Goal: Contribute content: Contribute content

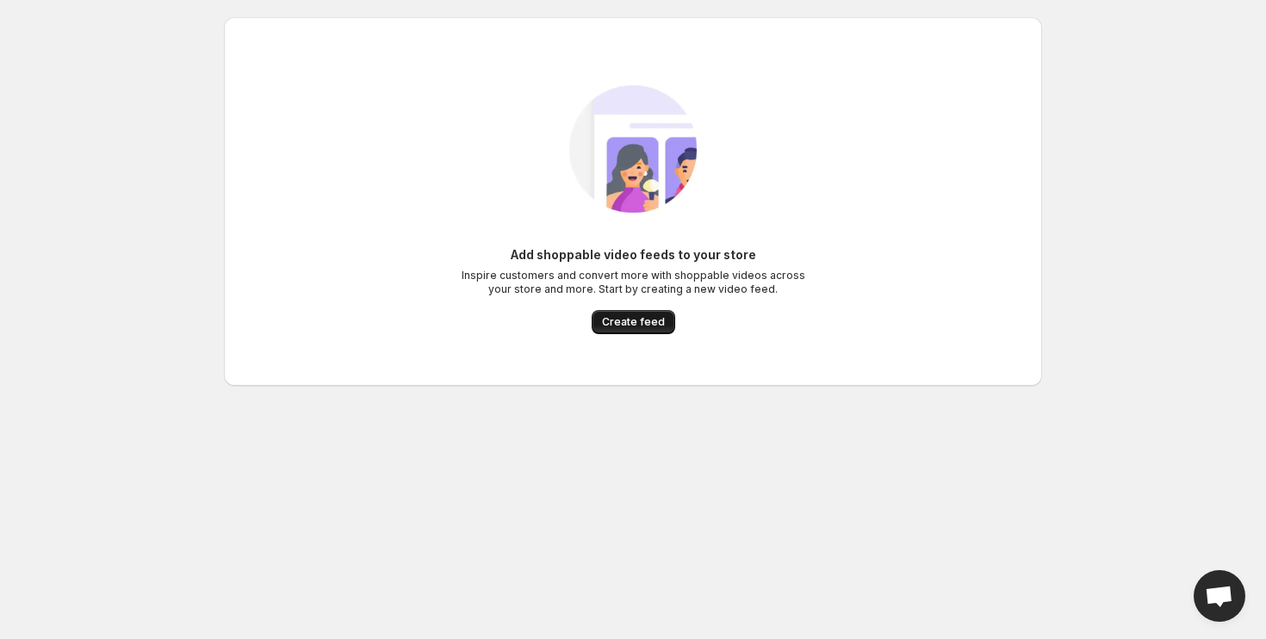
click at [621, 332] on button "Create feed" at bounding box center [634, 322] width 84 height 24
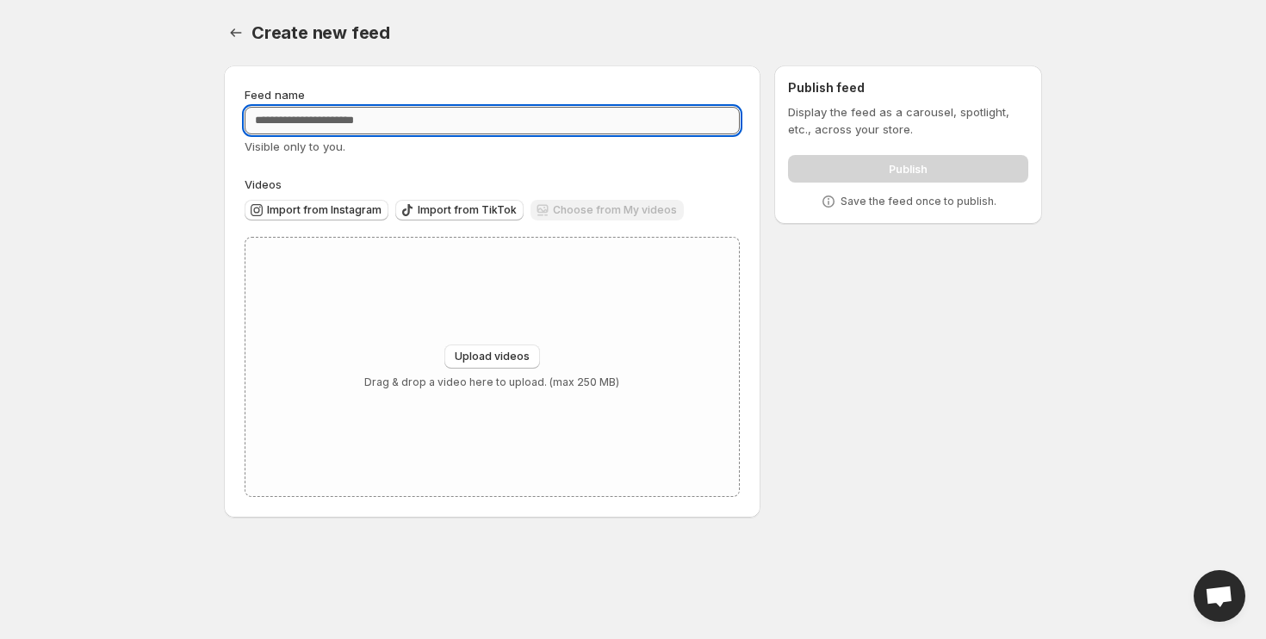
click at [386, 113] on input "Feed name" at bounding box center [492, 121] width 495 height 28
click at [338, 209] on span "Import from Instagram" at bounding box center [324, 210] width 115 height 14
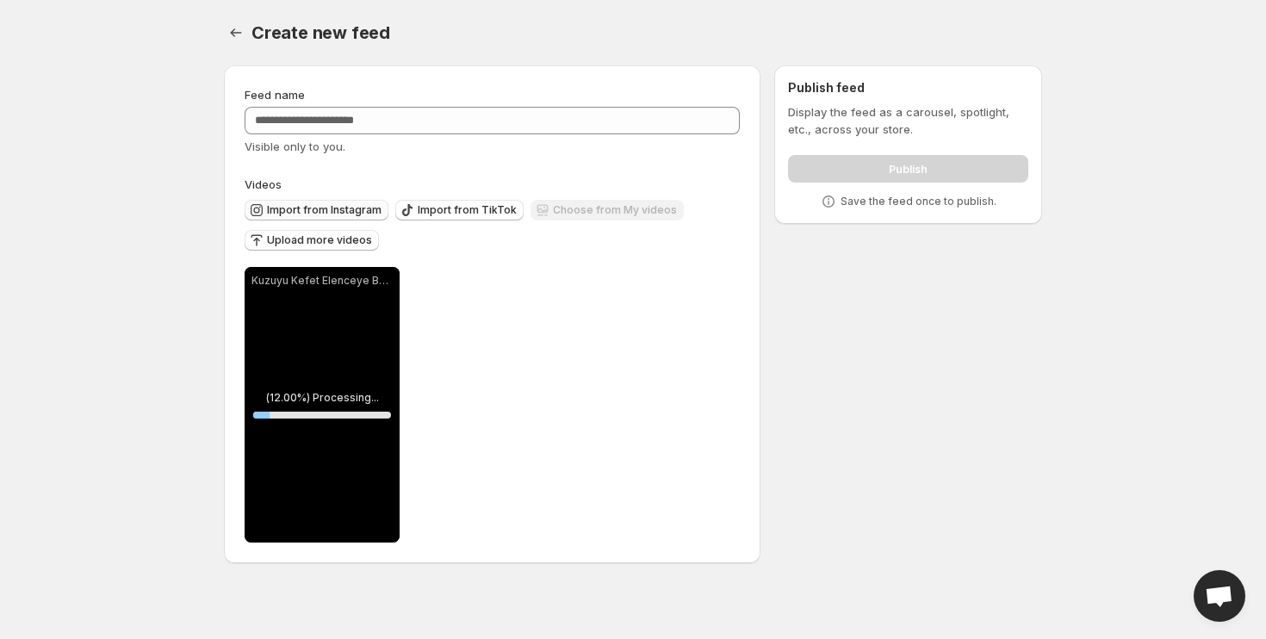
click at [348, 213] on span "Import from Instagram" at bounding box center [324, 210] width 115 height 14
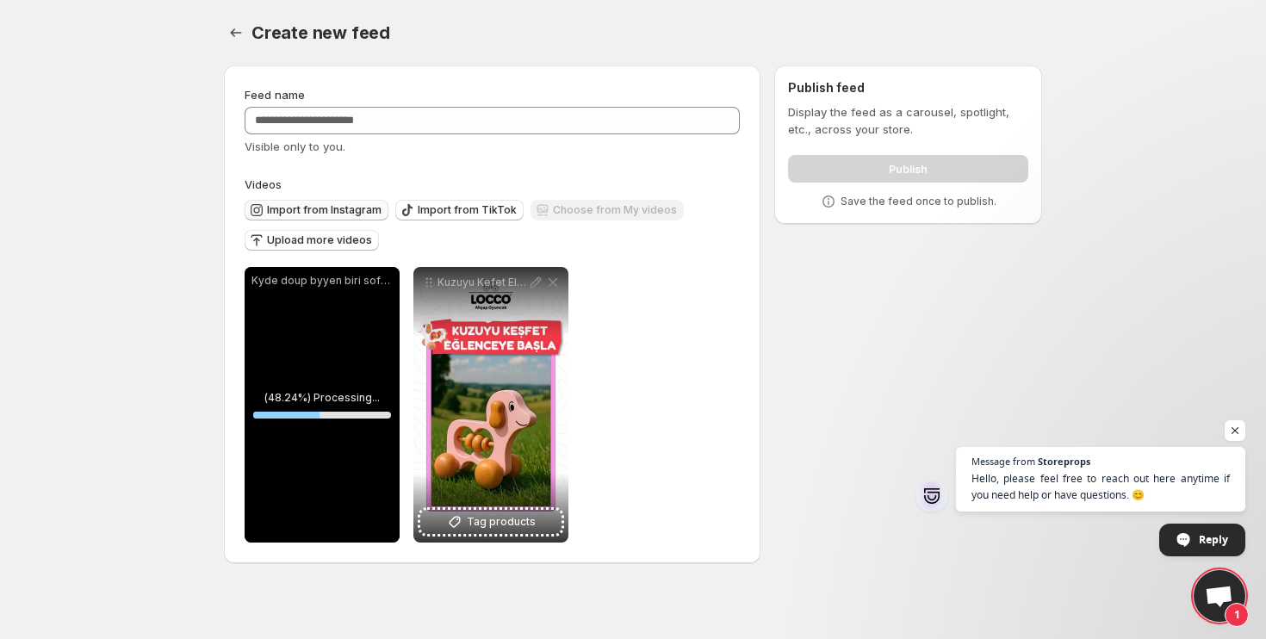
click at [340, 208] on span "Import from Instagram" at bounding box center [324, 210] width 115 height 14
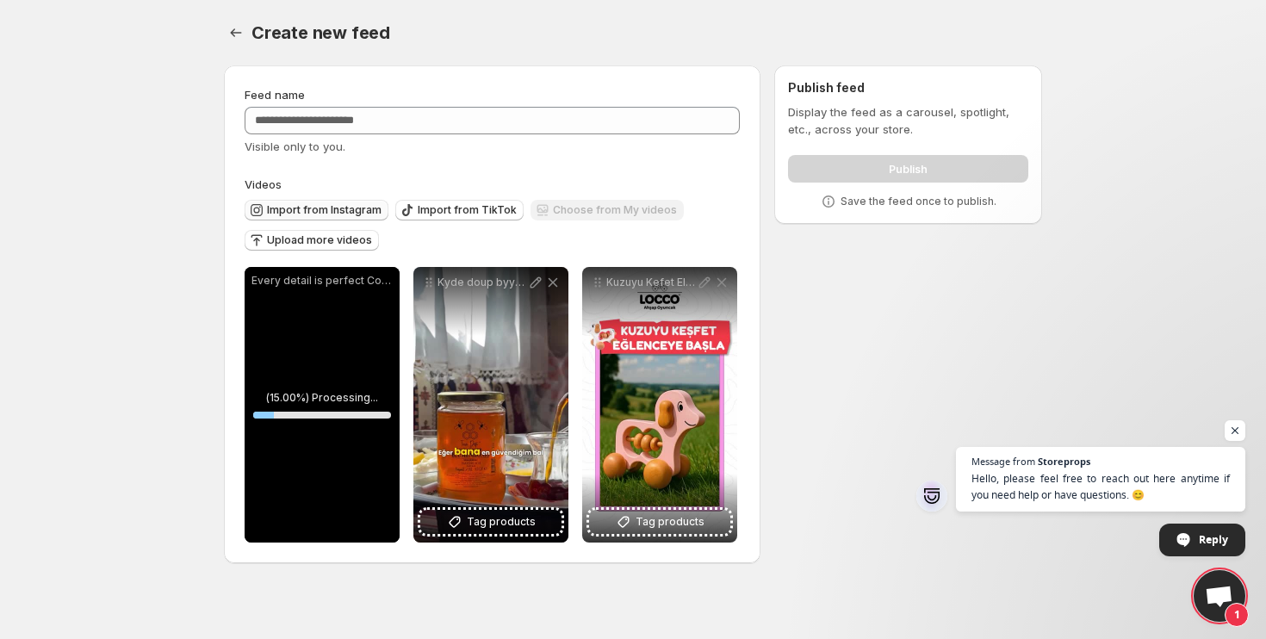
click at [333, 207] on span "Import from Instagram" at bounding box center [324, 210] width 115 height 14
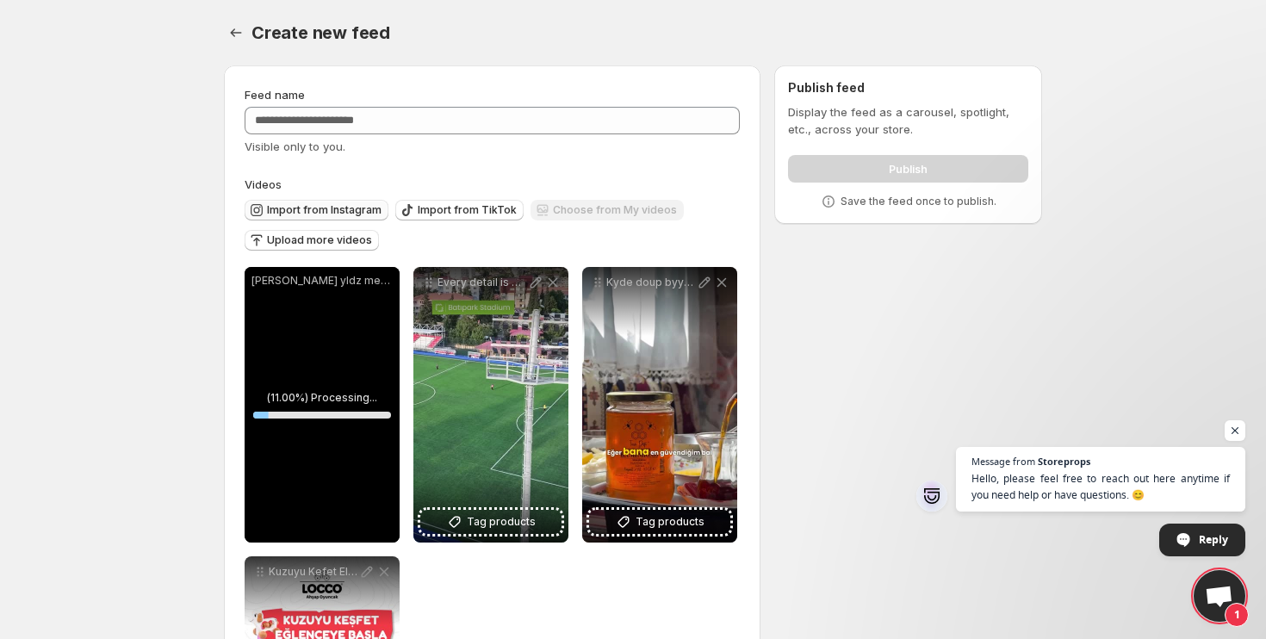
click at [327, 208] on span "Import from Instagram" at bounding box center [324, 210] width 115 height 14
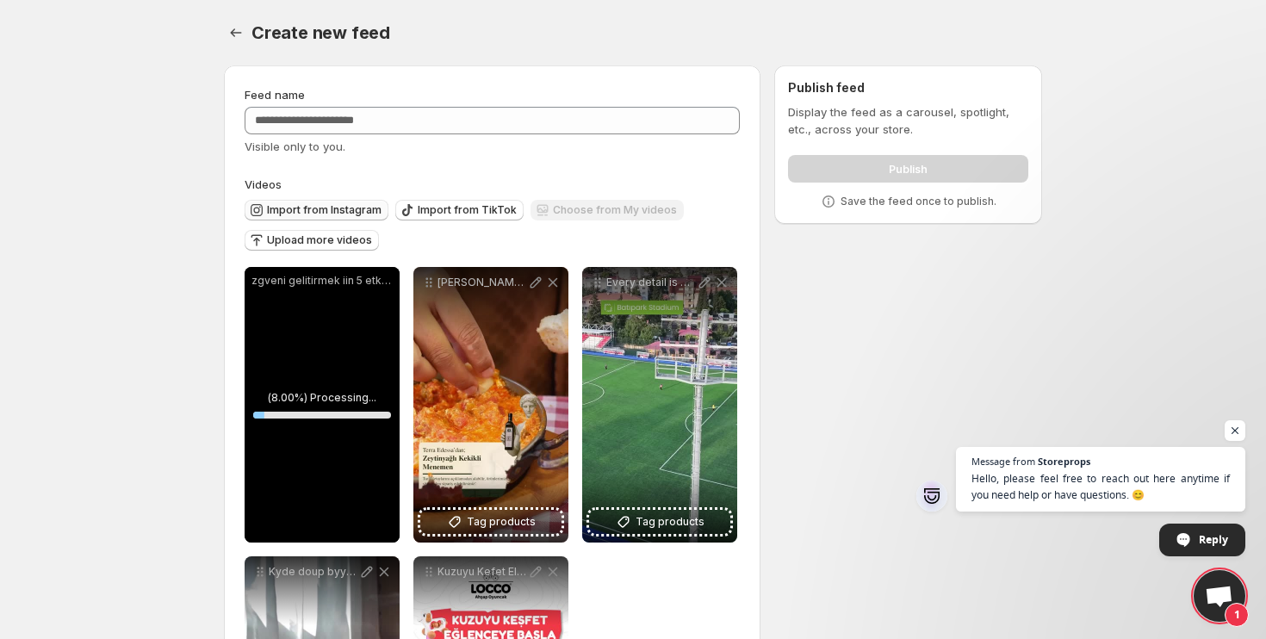
click at [351, 209] on span "Import from Instagram" at bounding box center [324, 210] width 115 height 14
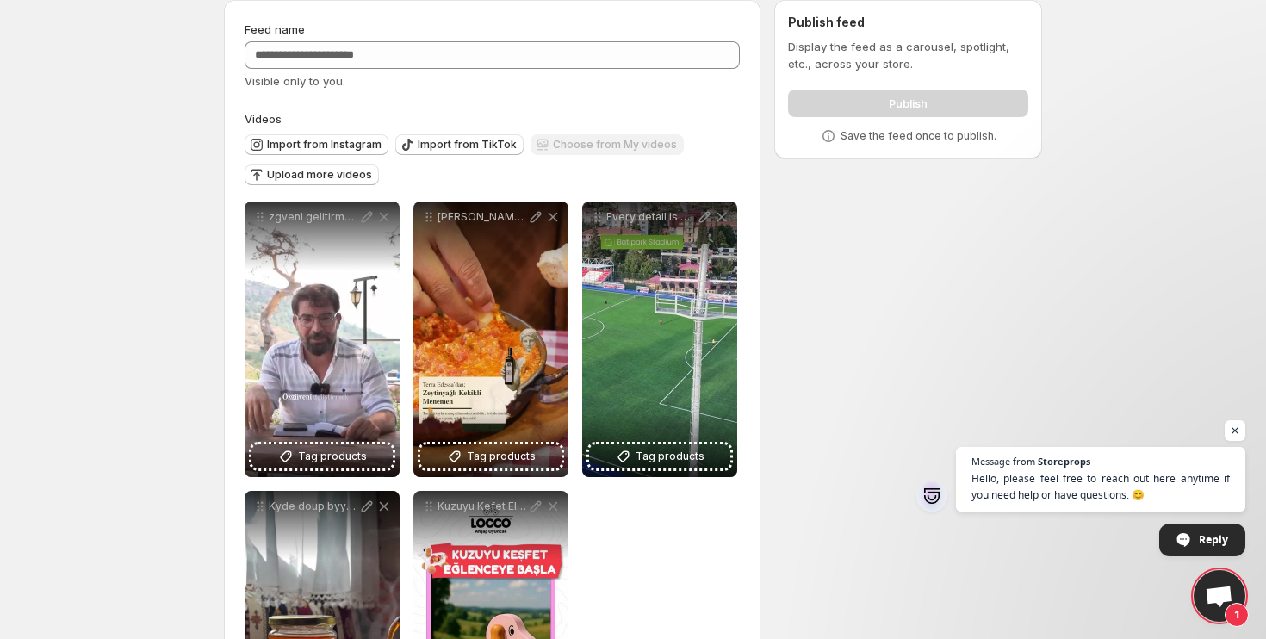
scroll to position [59, 0]
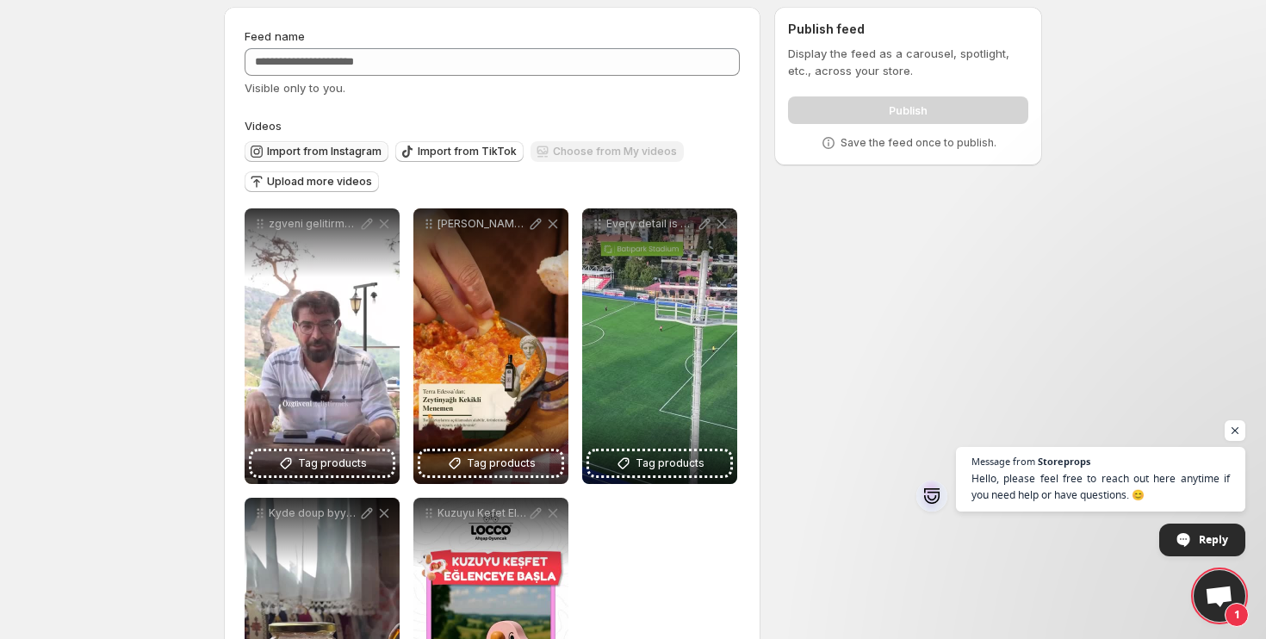
click at [326, 153] on span "Import from Instagram" at bounding box center [324, 152] width 115 height 14
click at [326, 152] on span "Import from Instagram" at bounding box center [324, 152] width 115 height 14
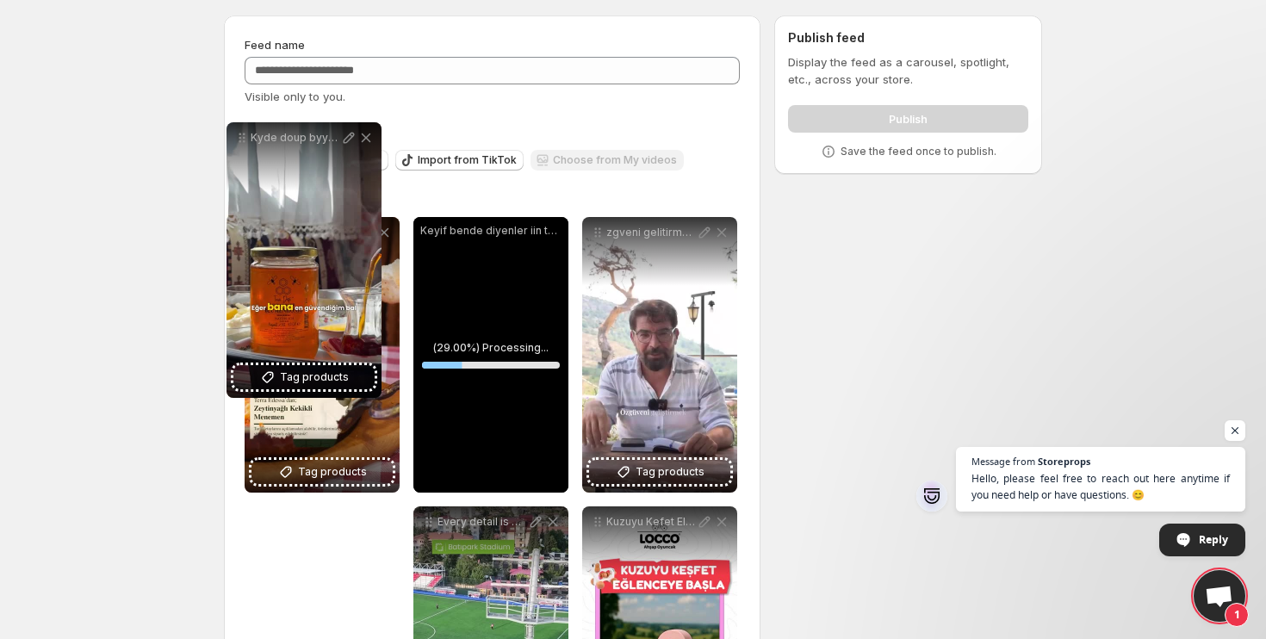
scroll to position [0, 0]
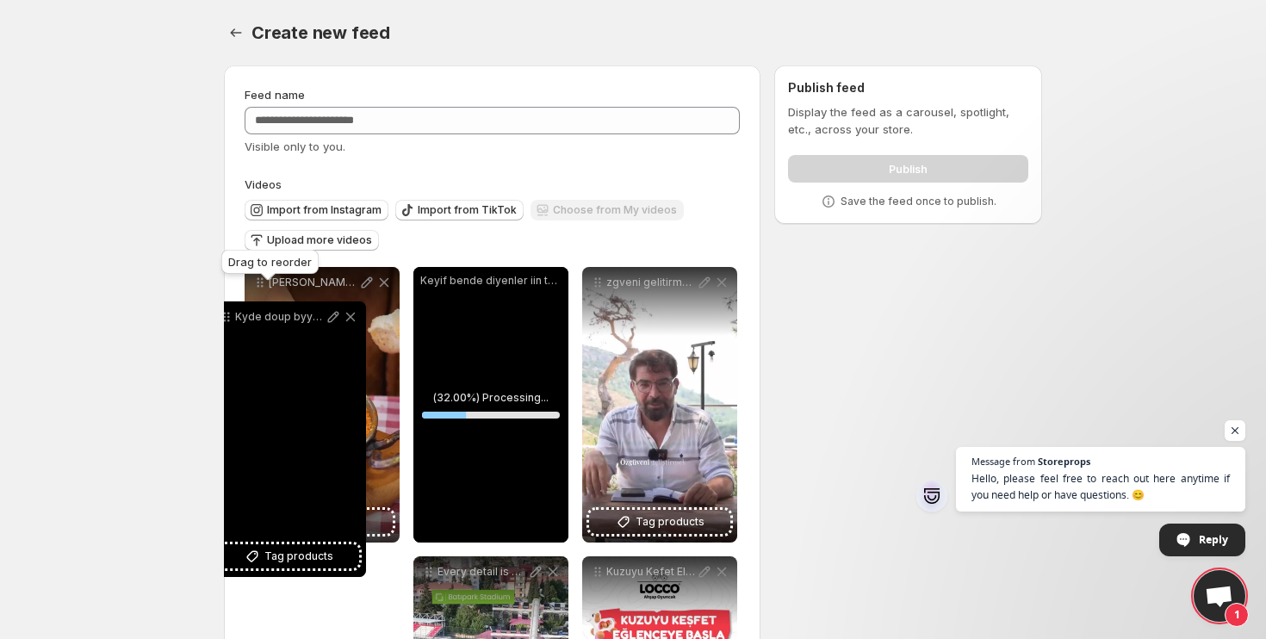
drag, startPoint x: 434, startPoint y: 334, endPoint x: 239, endPoint y: 304, distance: 197.8
click at [235, 308] on icon at bounding box center [226, 316] width 17 height 17
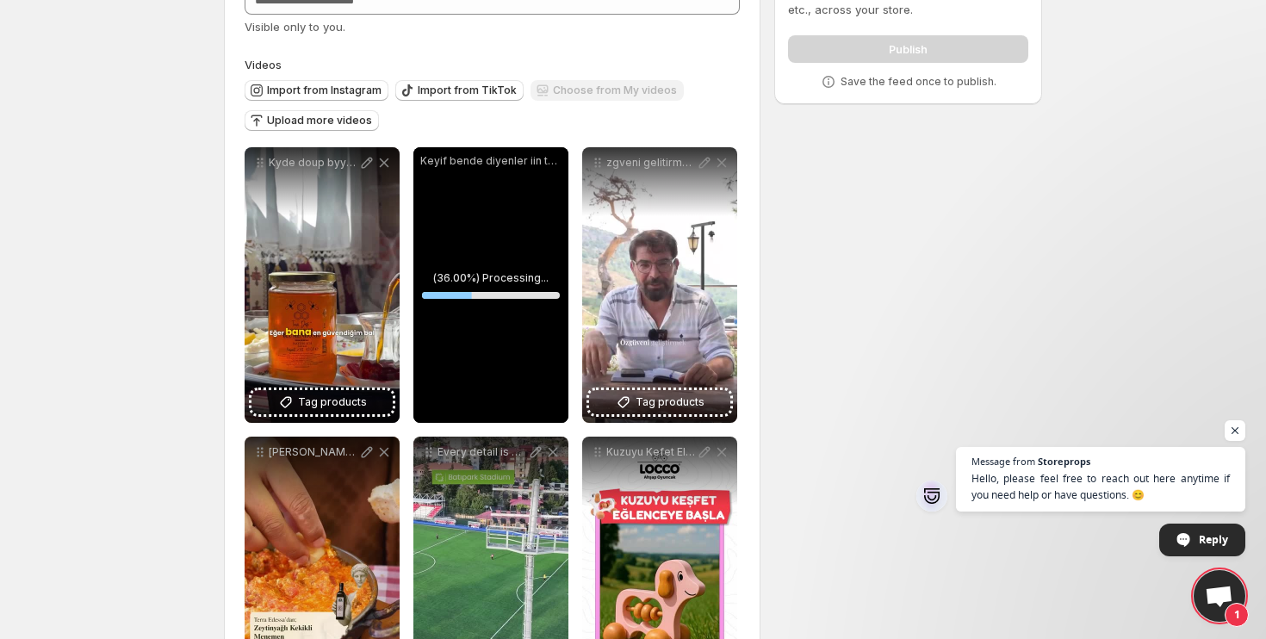
scroll to position [142, 0]
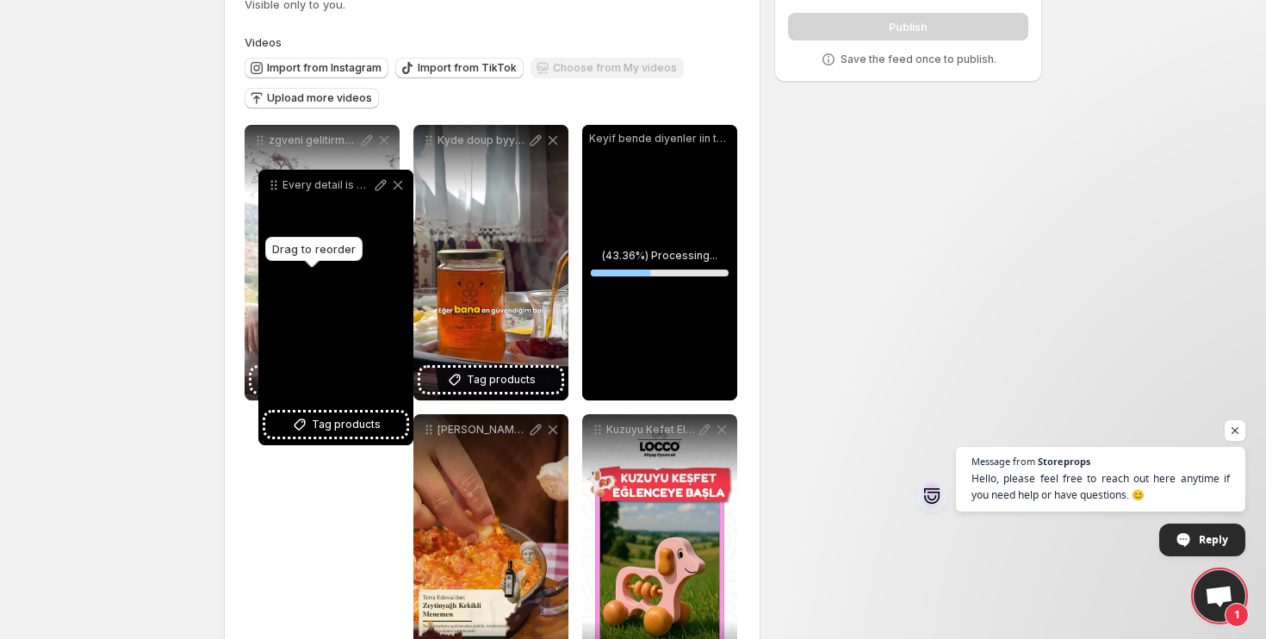
drag, startPoint x: 431, startPoint y: 436, endPoint x: 271, endPoint y: 183, distance: 298.5
click at [271, 183] on icon at bounding box center [273, 185] width 17 height 17
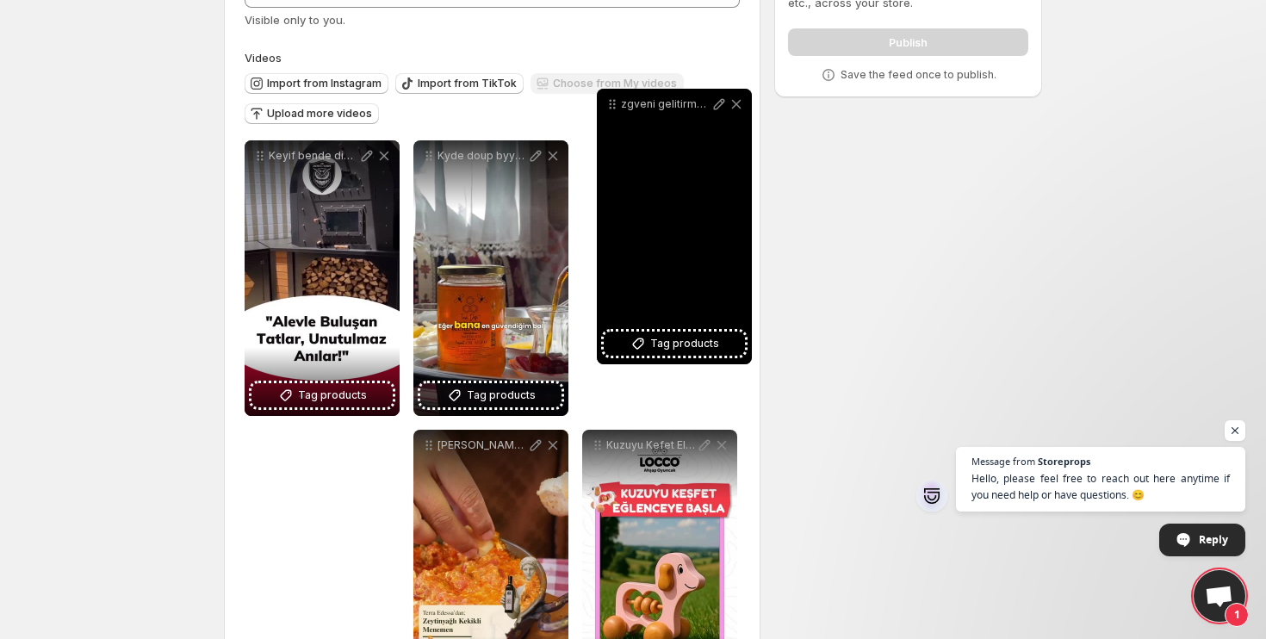
scroll to position [107, 0]
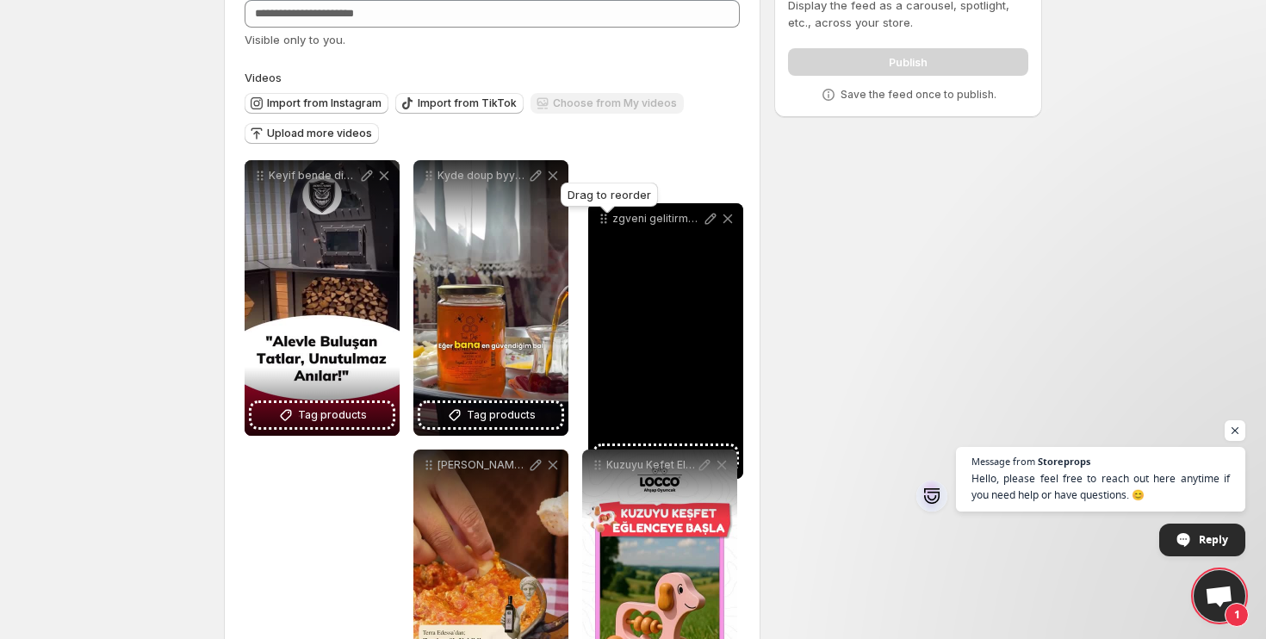
drag, startPoint x: 258, startPoint y: 339, endPoint x: 600, endPoint y: 219, distance: 362.6
click at [600, 219] on icon at bounding box center [603, 218] width 17 height 17
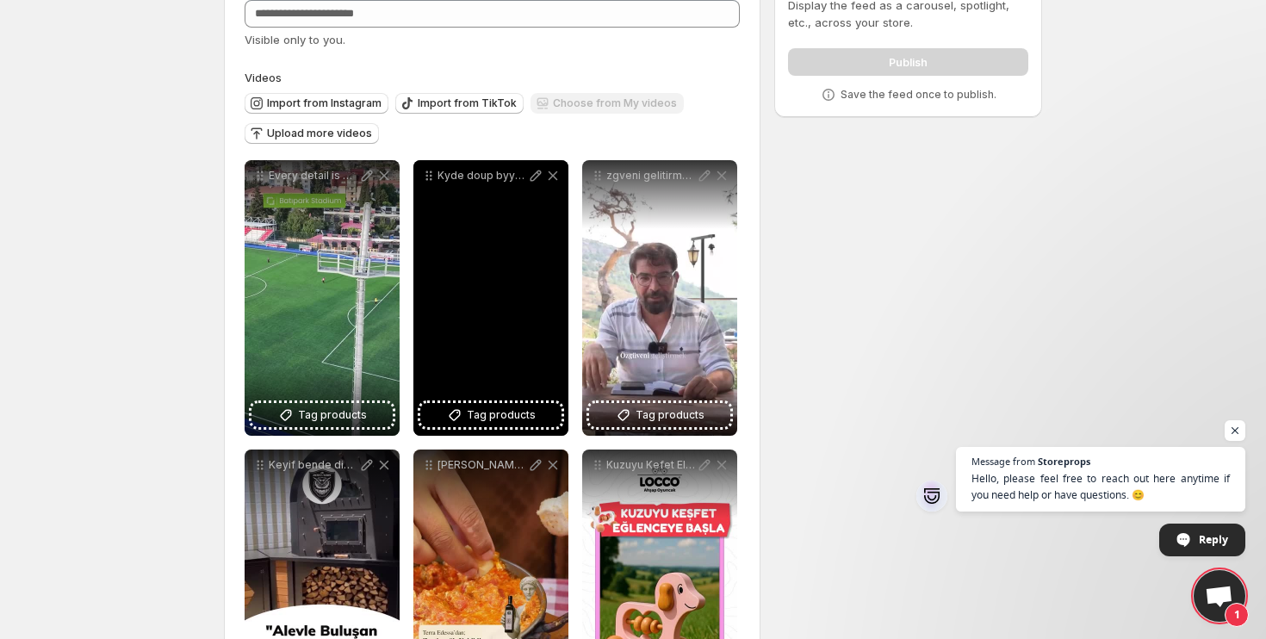
scroll to position [235, 0]
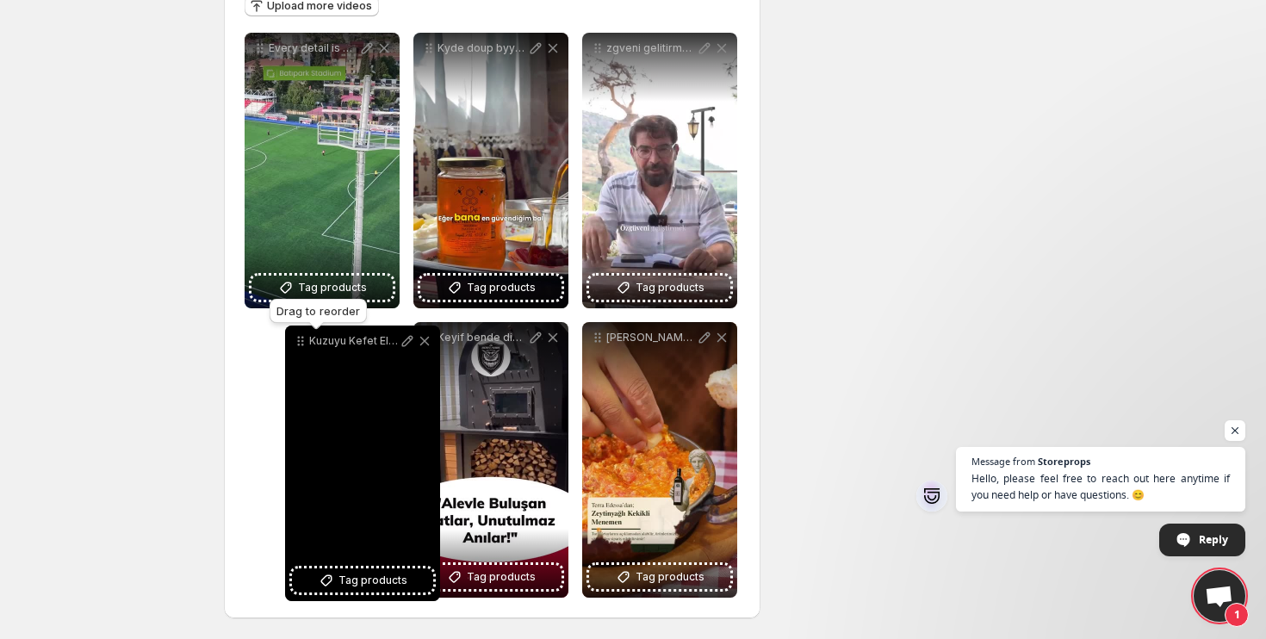
drag, startPoint x: 598, startPoint y: 336, endPoint x: 345, endPoint y: 349, distance: 252.7
click at [300, 338] on icon at bounding box center [300, 340] width 17 height 17
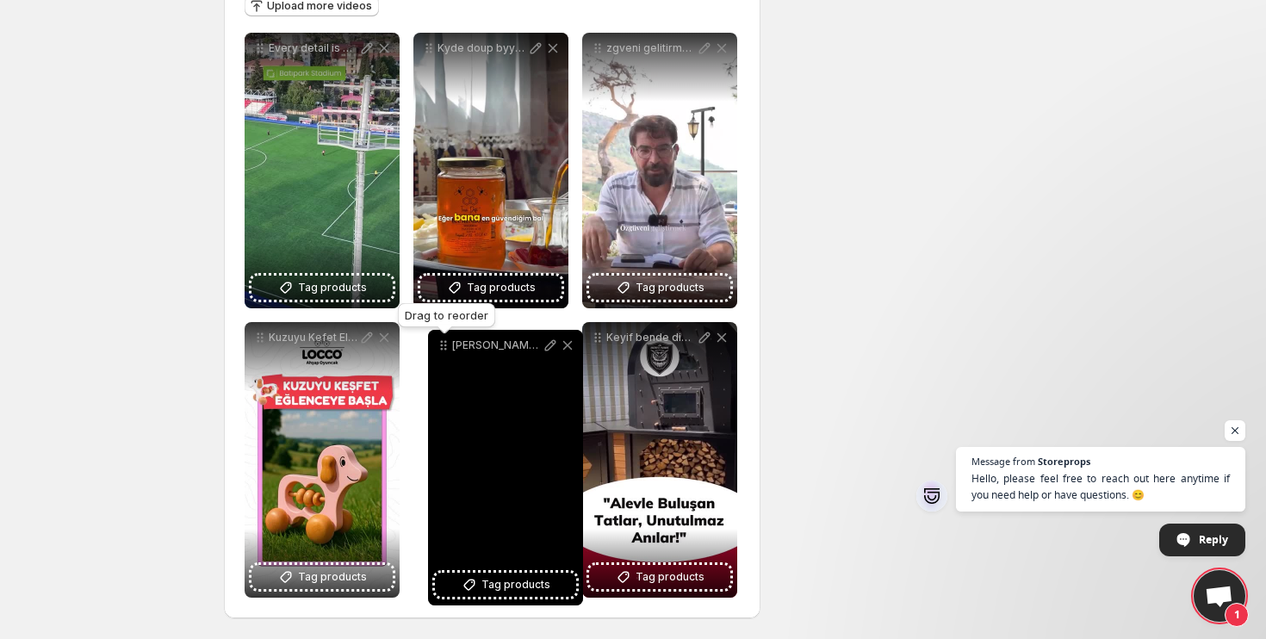
drag, startPoint x: 595, startPoint y: 340, endPoint x: 517, endPoint y: 359, distance: 80.6
click at [441, 348] on icon at bounding box center [443, 345] width 17 height 17
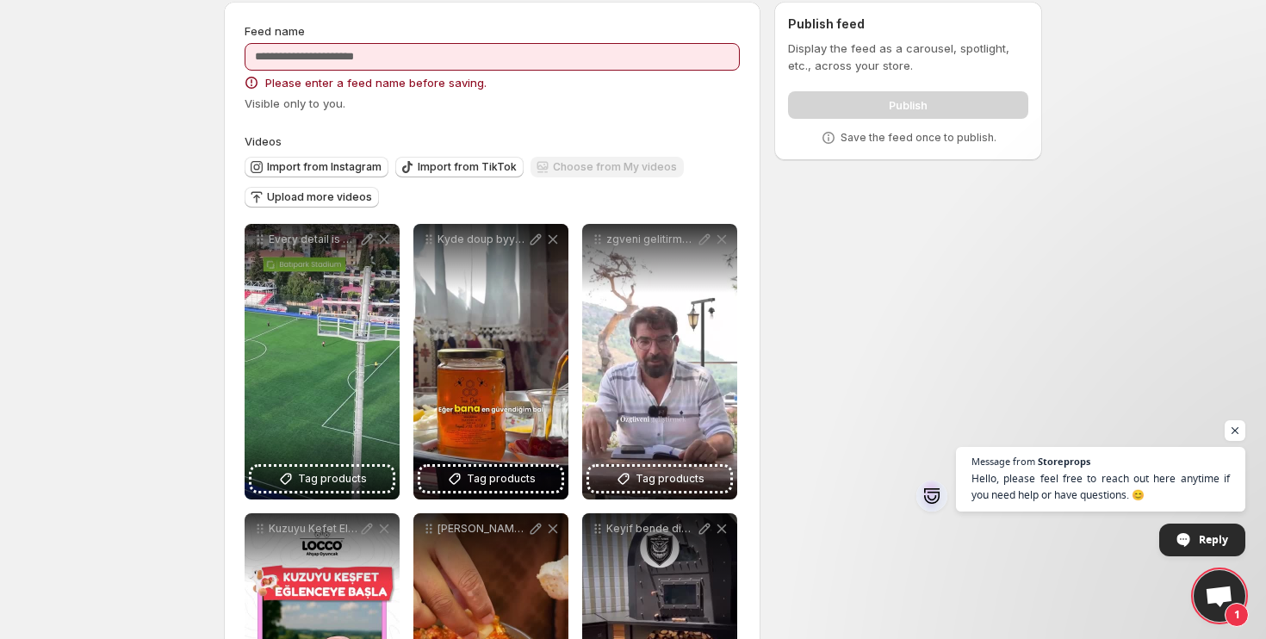
scroll to position [0, 0]
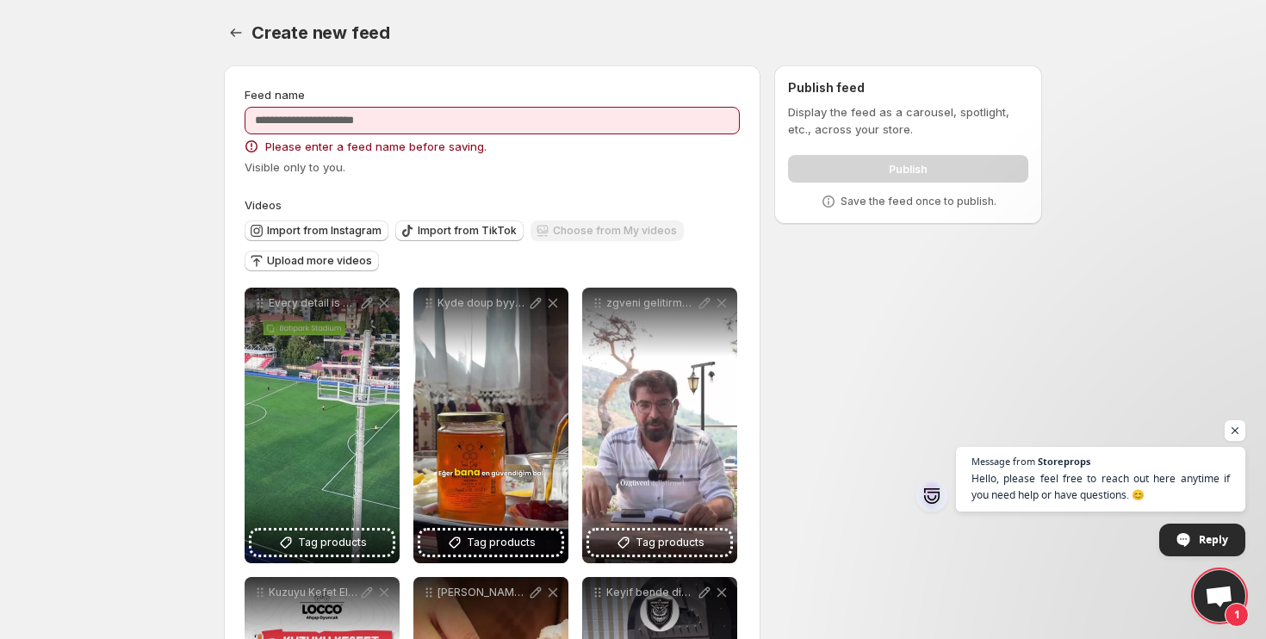
click at [430, 105] on div "Feed name Please enter a feed name before saving. Visible only to you." at bounding box center [492, 131] width 495 height 90
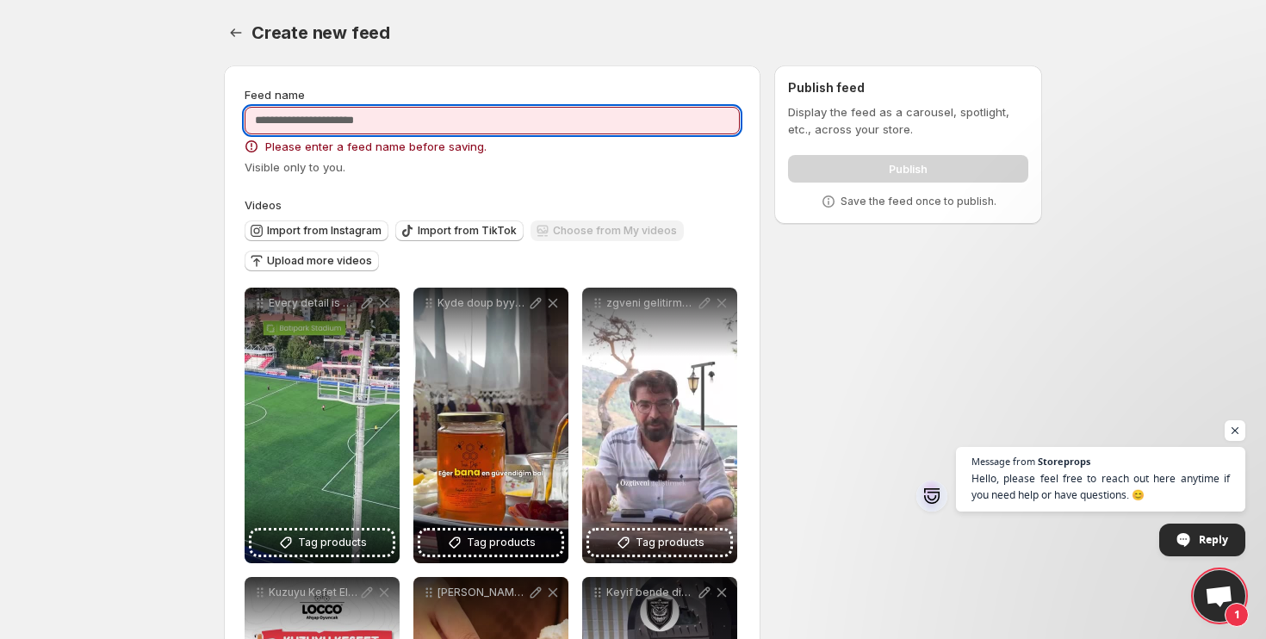
click at [440, 121] on input "Feed name" at bounding box center [492, 121] width 495 height 28
type input "**********"
click at [424, 125] on input "**********" at bounding box center [492, 121] width 495 height 28
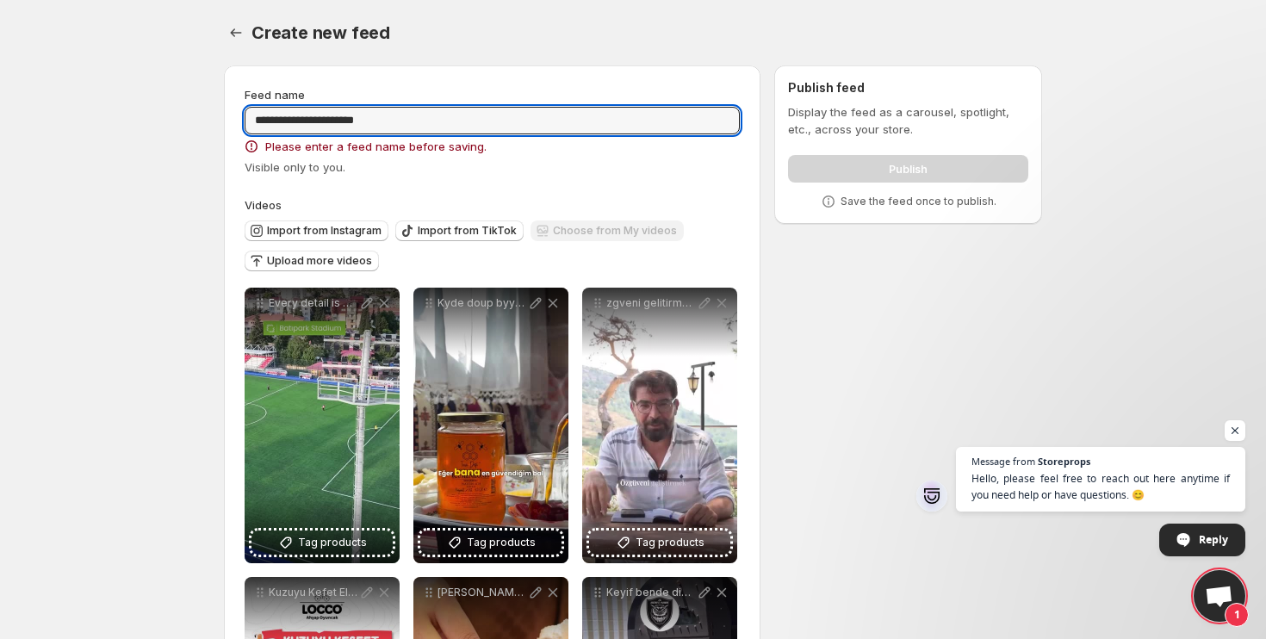
type input "**********"
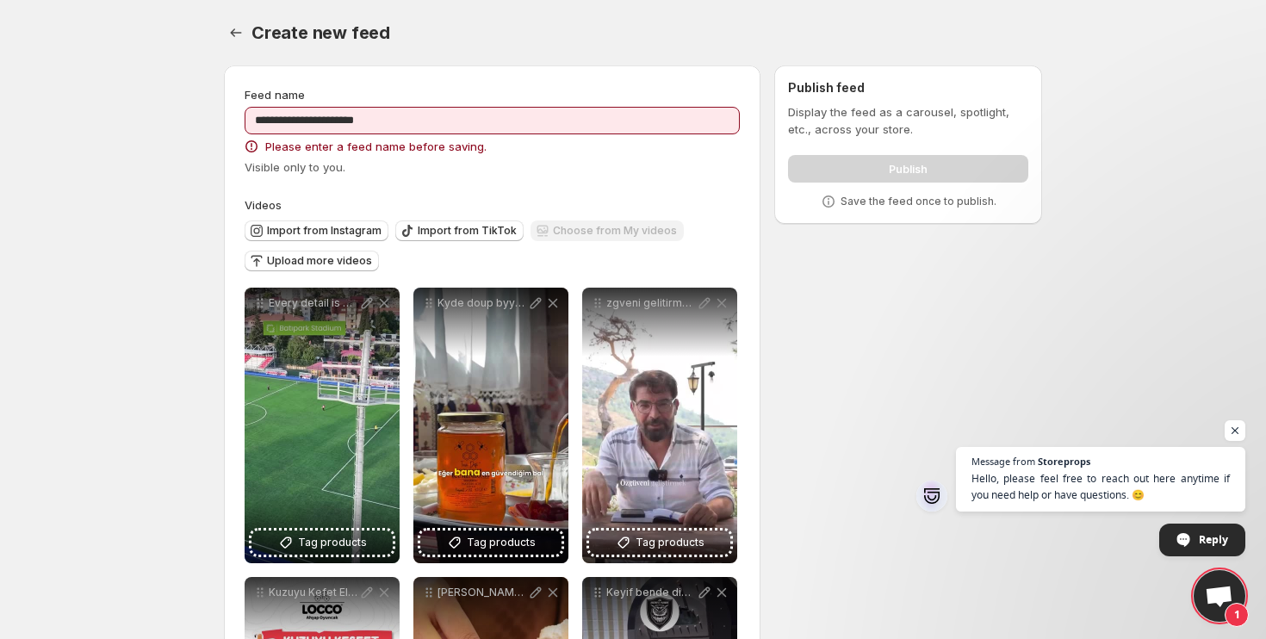
click at [573, 55] on div "Create new feed. This page is ready Create new feed" at bounding box center [633, 32] width 818 height 65
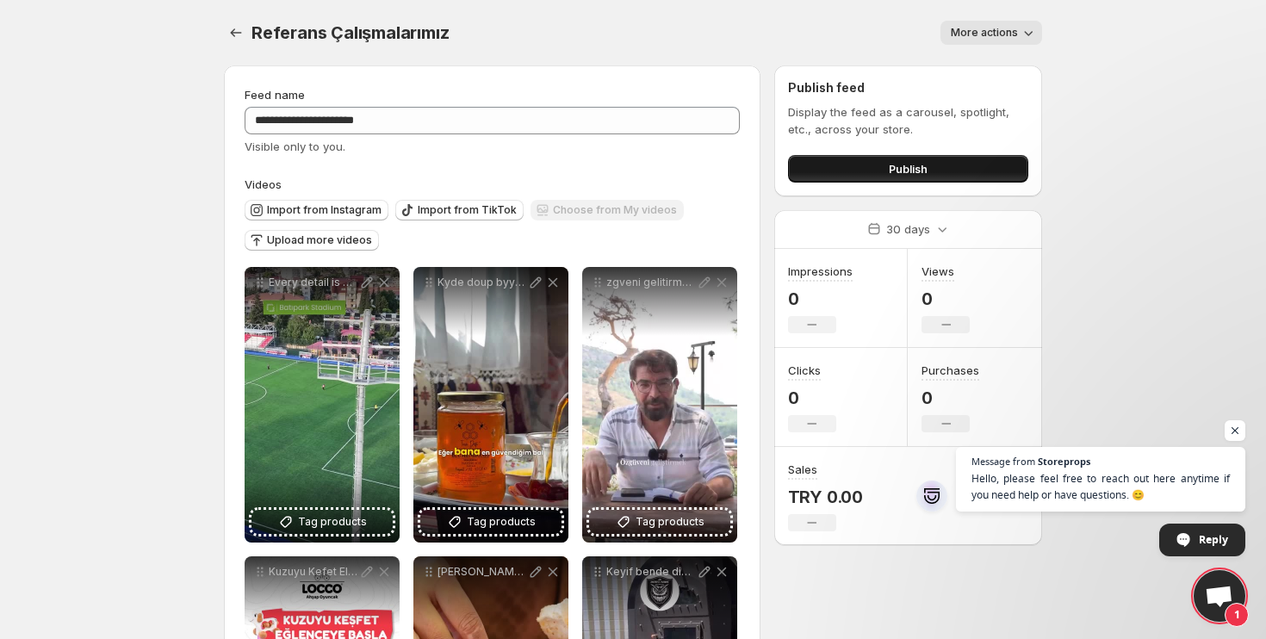
click at [903, 176] on span "Publish" at bounding box center [908, 168] width 39 height 17
click at [925, 158] on button "Publish" at bounding box center [908, 169] width 240 height 28
click at [233, 35] on icon "Settings" at bounding box center [235, 32] width 17 height 17
